Goal: Obtain resource: Download file/media

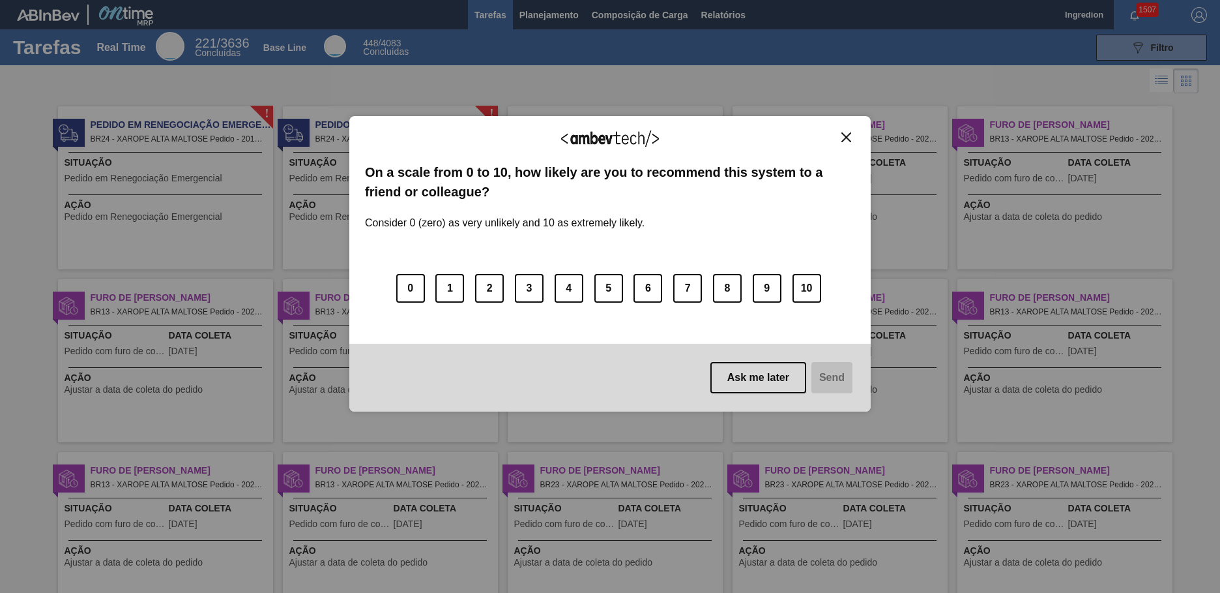
click at [846, 137] on img "Close" at bounding box center [847, 137] width 10 height 10
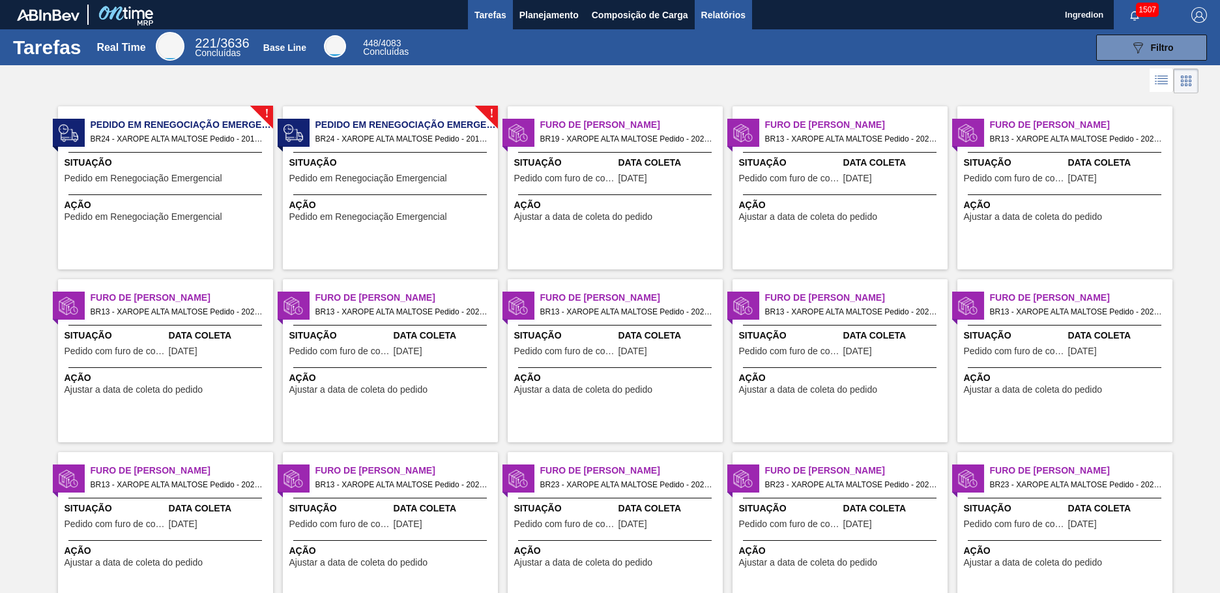
click at [722, 14] on span "Relatórios" at bounding box center [724, 15] width 44 height 16
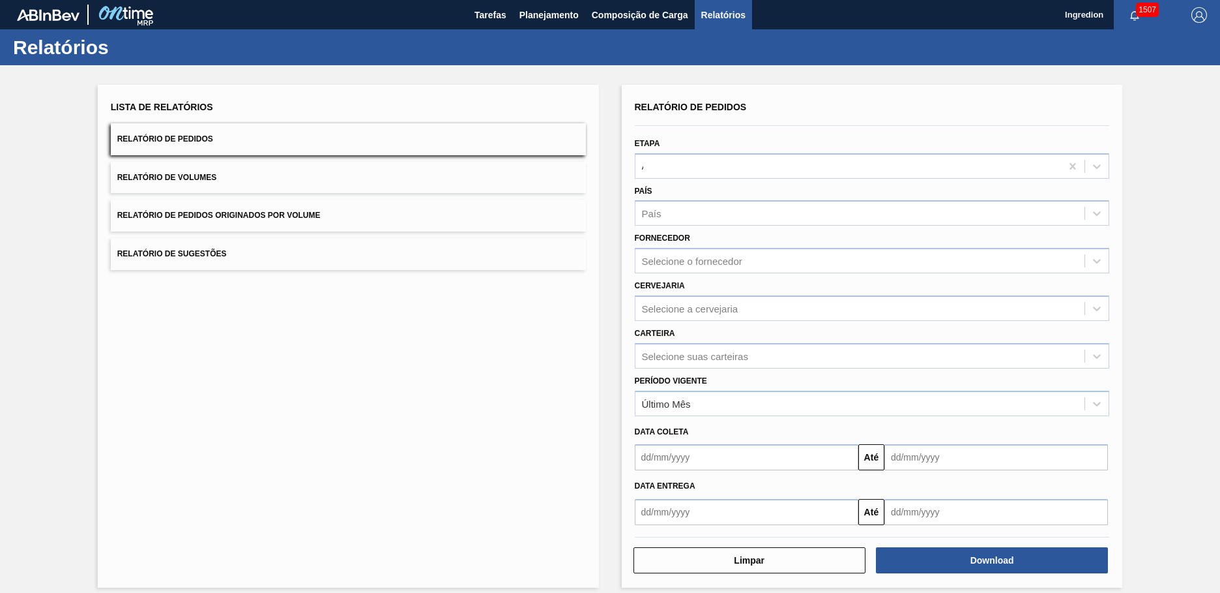
type input "Aguardando Faturamento"
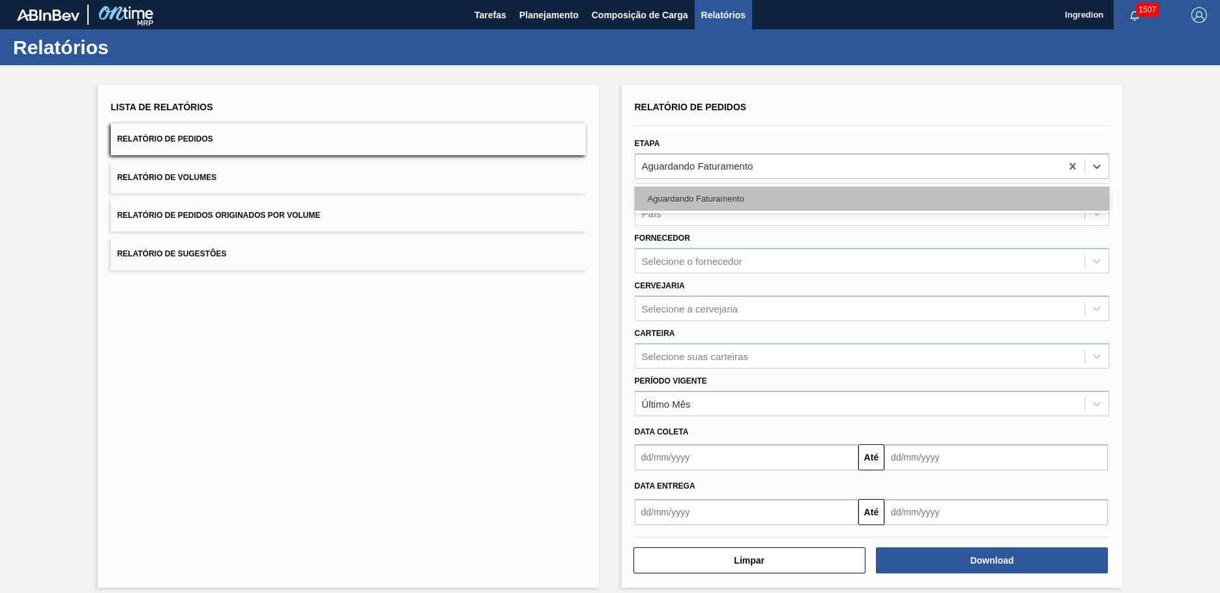
click at [870, 198] on div "Aguardando Faturamento" at bounding box center [872, 198] width 475 height 24
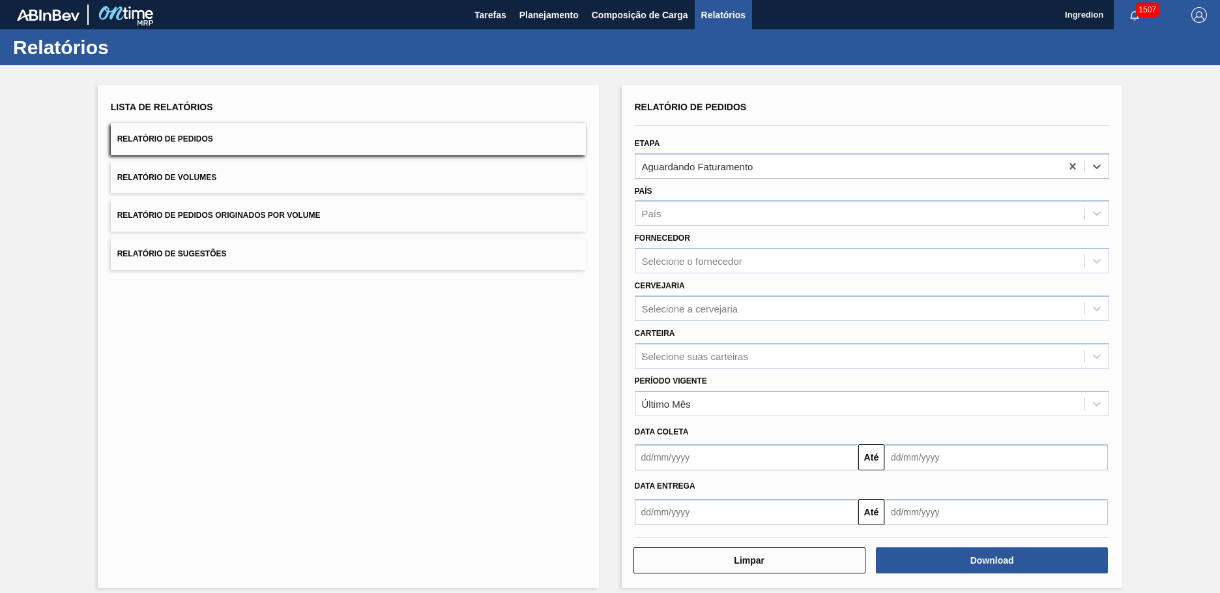
type input "Xarope"
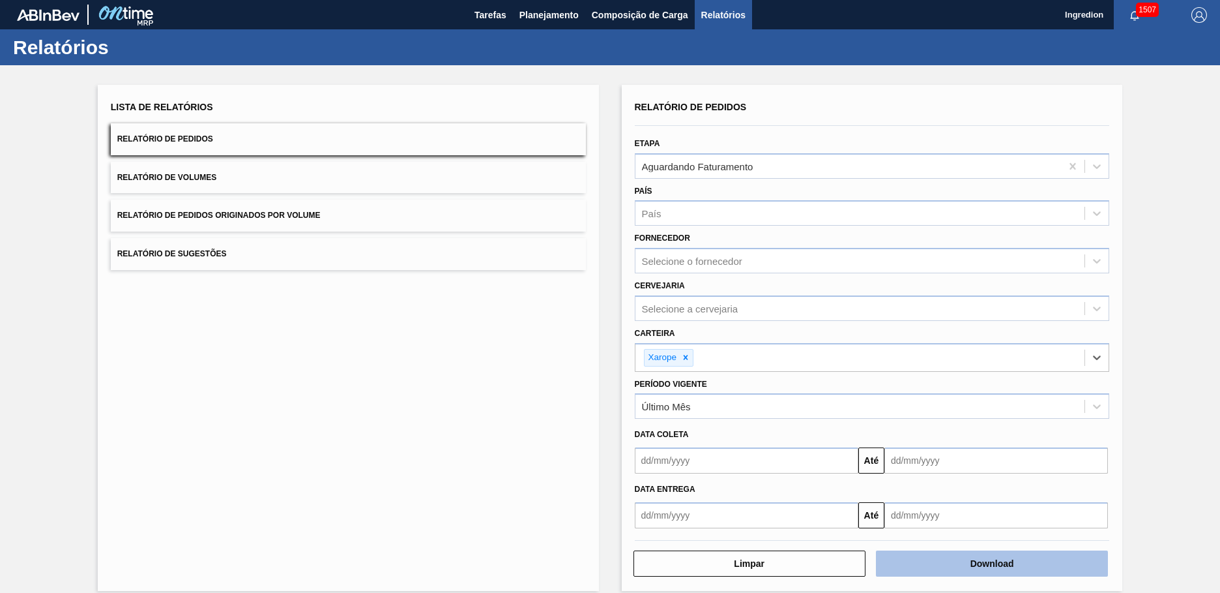
click at [990, 563] on button "Download" at bounding box center [992, 563] width 232 height 26
